Goal: Task Accomplishment & Management: Manage account settings

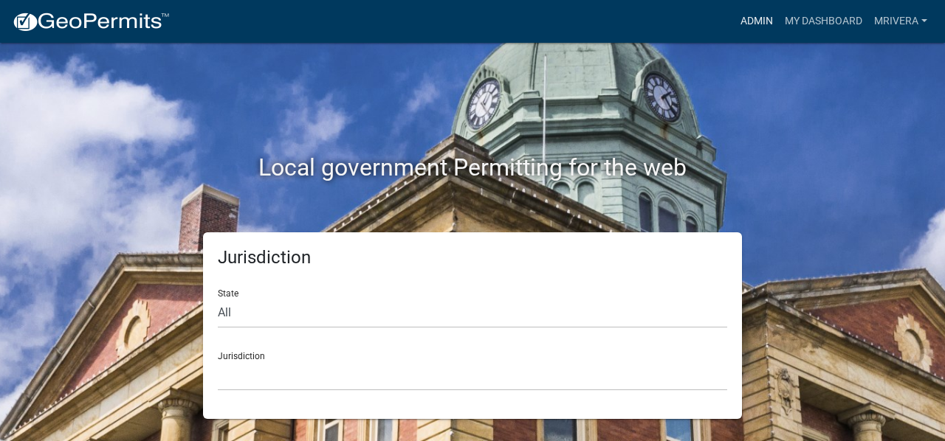
click at [751, 17] on link "Admin" at bounding box center [756, 21] width 44 height 28
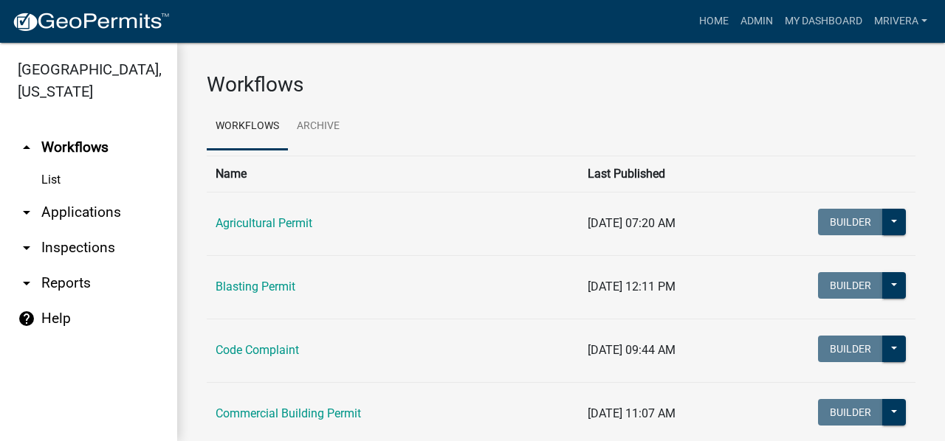
click at [61, 240] on link "arrow_drop_down Inspections" at bounding box center [88, 247] width 177 height 35
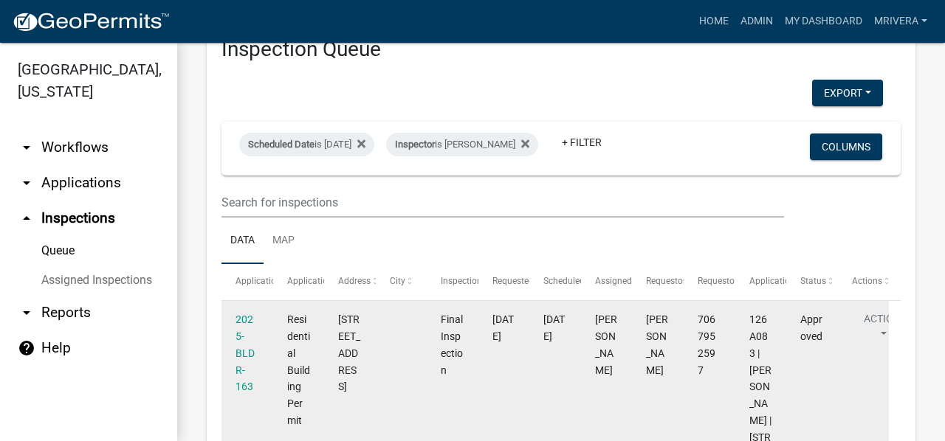
scroll to position [74, 0]
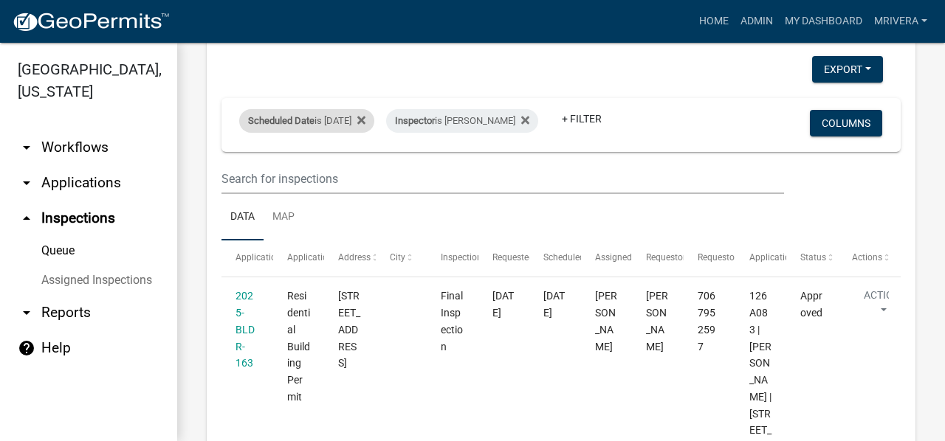
click at [328, 120] on div "Scheduled Date is [DATE]" at bounding box center [306, 121] width 135 height 24
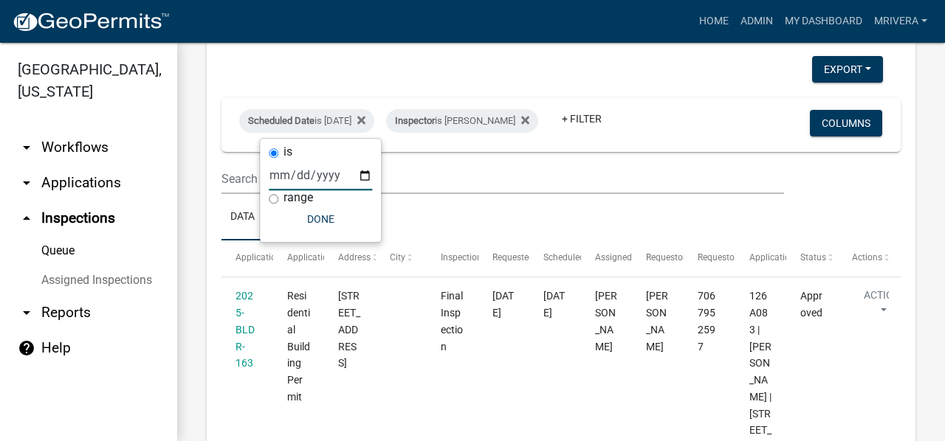
click at [356, 173] on input "[DATE]" at bounding box center [320, 175] width 103 height 30
click at [363, 172] on input "[DATE]" at bounding box center [320, 175] width 103 height 30
type input "[DATE]"
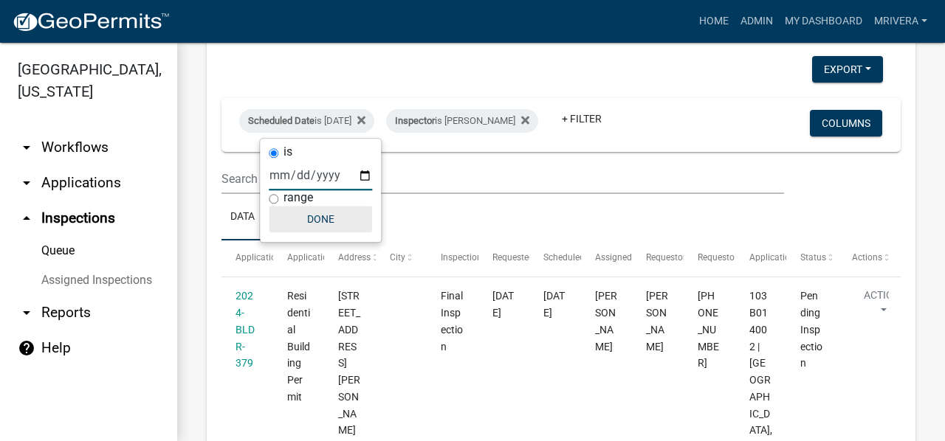
click at [324, 219] on button "Done" at bounding box center [320, 219] width 103 height 27
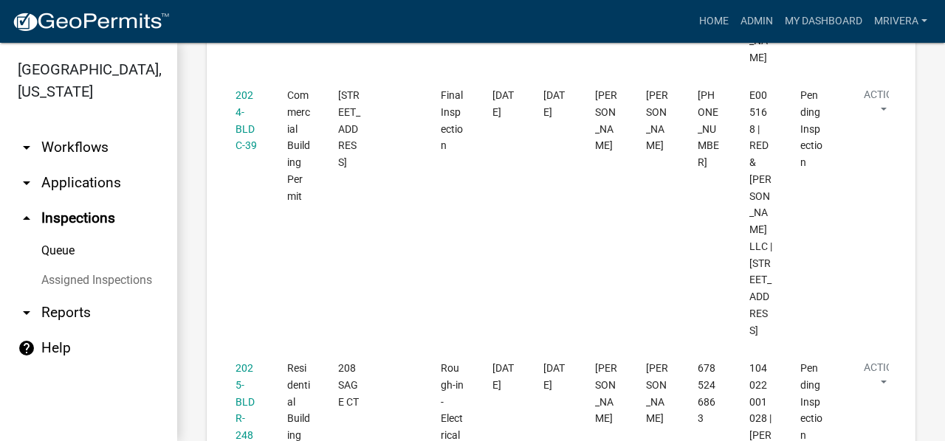
scroll to position [456, 0]
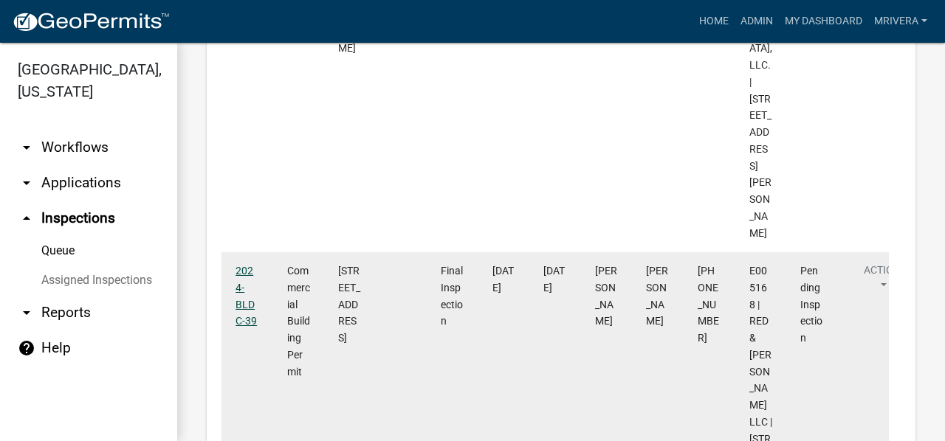
click at [237, 280] on link "2024-BLDC-39" at bounding box center [245, 296] width 21 height 62
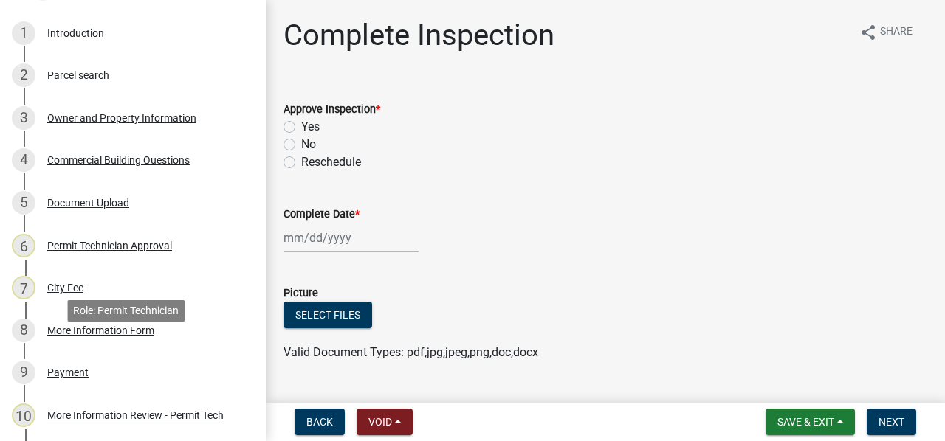
scroll to position [152, 0]
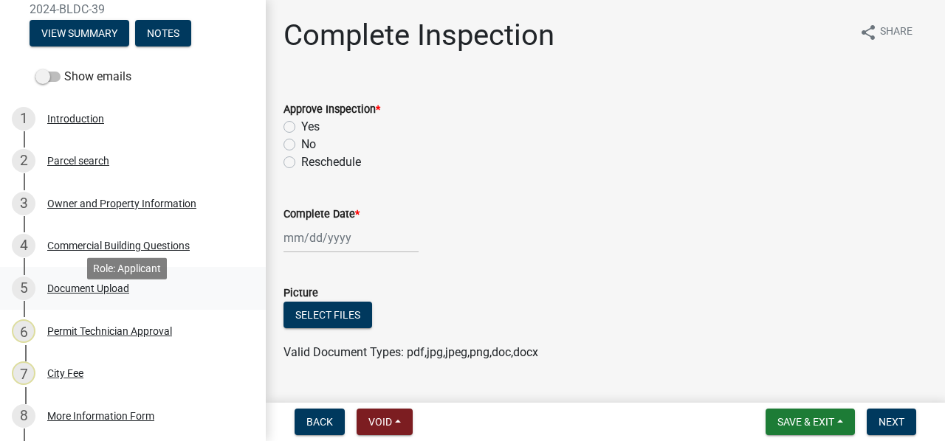
click at [99, 294] on div "Document Upload" at bounding box center [88, 288] width 82 height 10
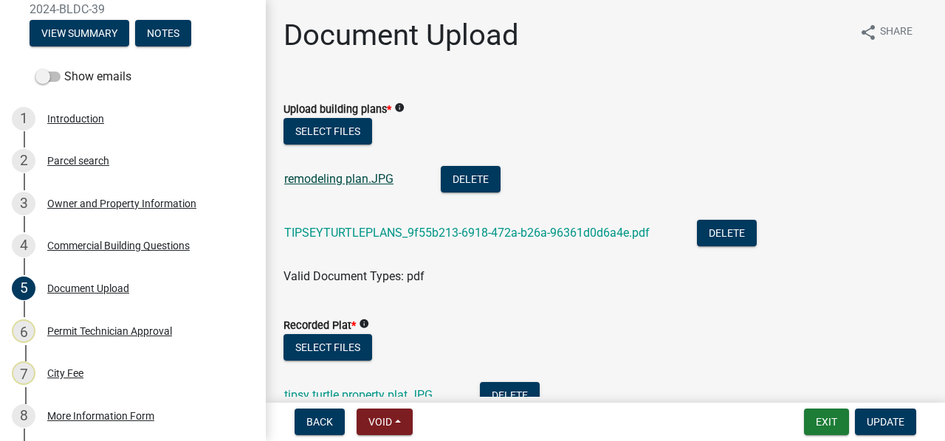
click at [333, 178] on link "remodeling plan.JPG" at bounding box center [338, 179] width 109 height 14
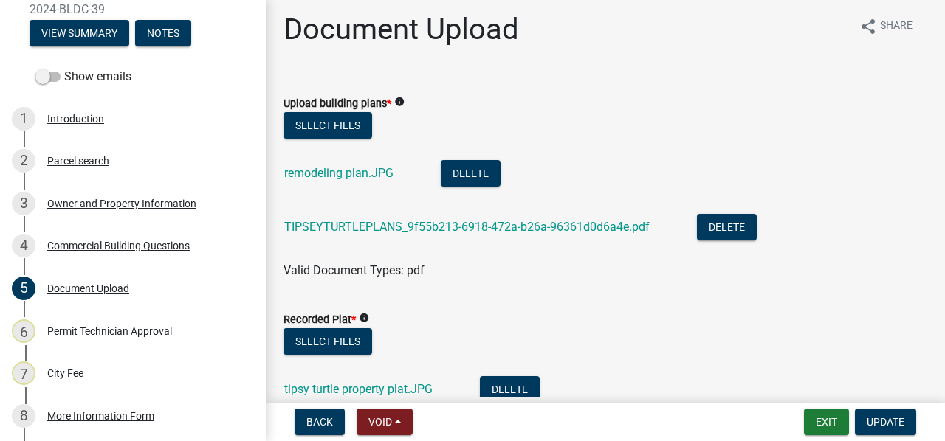
scroll to position [0, 0]
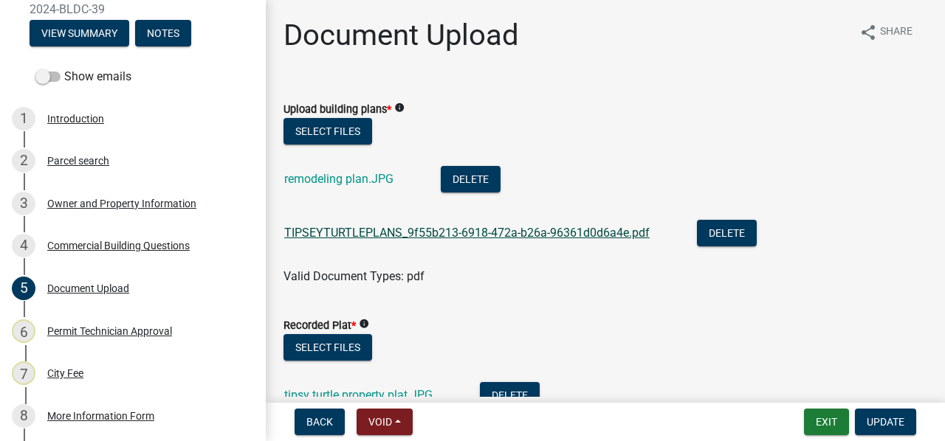
click at [421, 228] on link "TIPSEYTURTLEPLANS_9f55b213-6918-472a-b26a-96361d0d6a4e.pdf" at bounding box center [466, 233] width 365 height 14
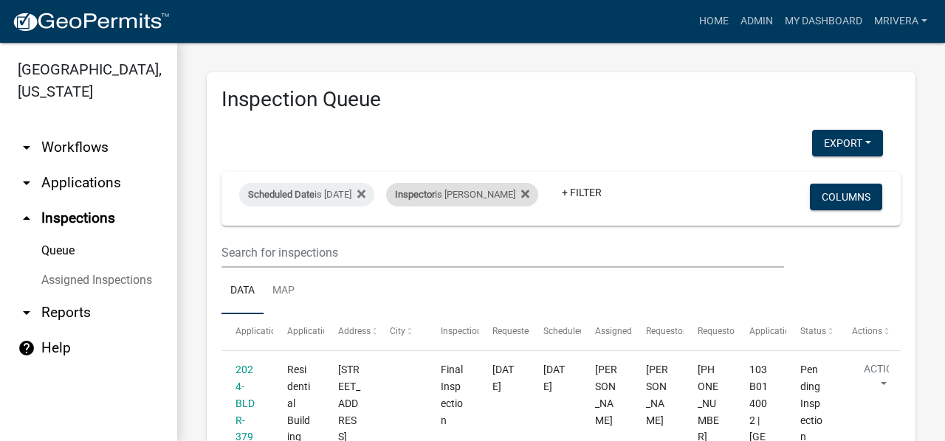
click at [469, 192] on div "Inspector is [PERSON_NAME]" at bounding box center [462, 195] width 152 height 24
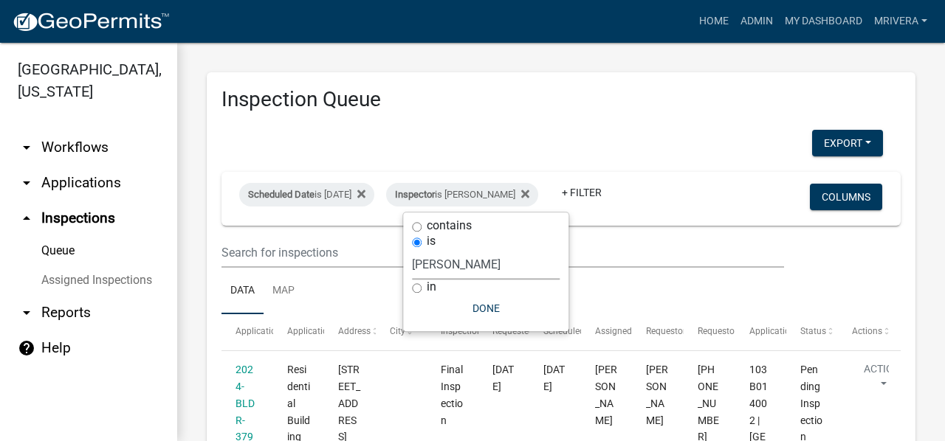
click at [471, 264] on select "Select an option None [PERSON_NAME] [PERSON_NAME] [PERSON_NAME] Quistan [PERSON…" at bounding box center [486, 264] width 148 height 30
select select "a0ea4169-8540-4a2c-b9f4-cf4c1ffdeb95"
click at [418, 249] on select "Select an option None [PERSON_NAME] [PERSON_NAME] [PERSON_NAME] Quistan [PERSON…" at bounding box center [486, 264] width 148 height 30
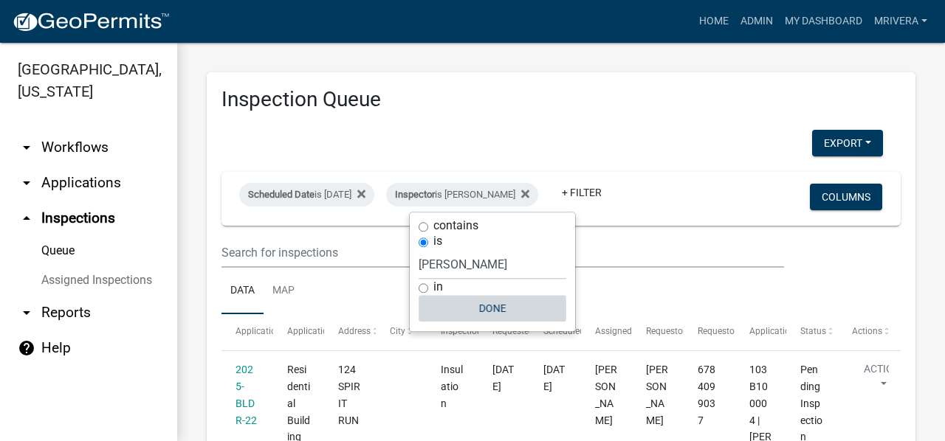
click at [490, 306] on button "Done" at bounding box center [492, 308] width 148 height 27
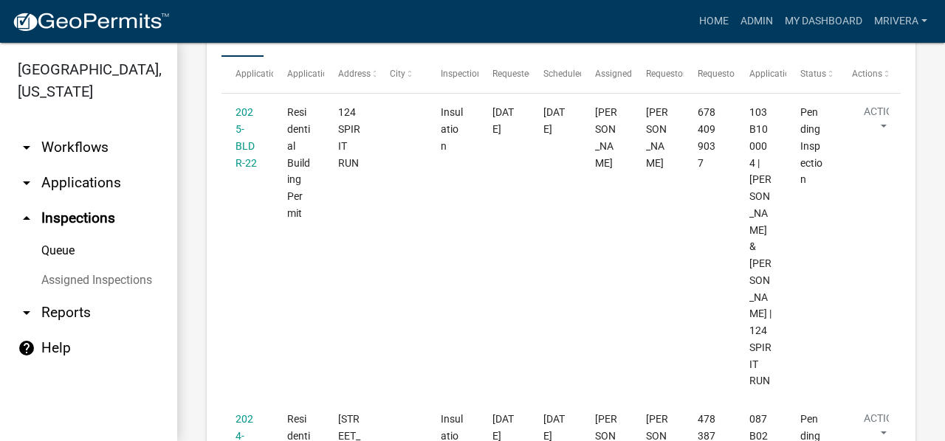
scroll to position [192, 0]
